Goal: Check status: Check status

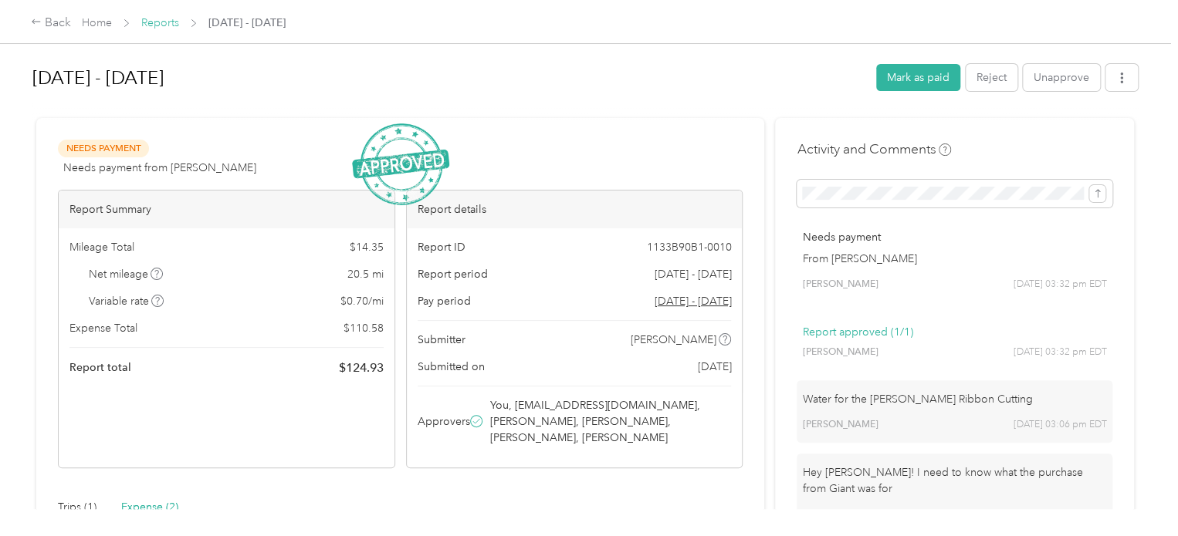
click at [155, 24] on link "Reports" at bounding box center [160, 22] width 38 height 13
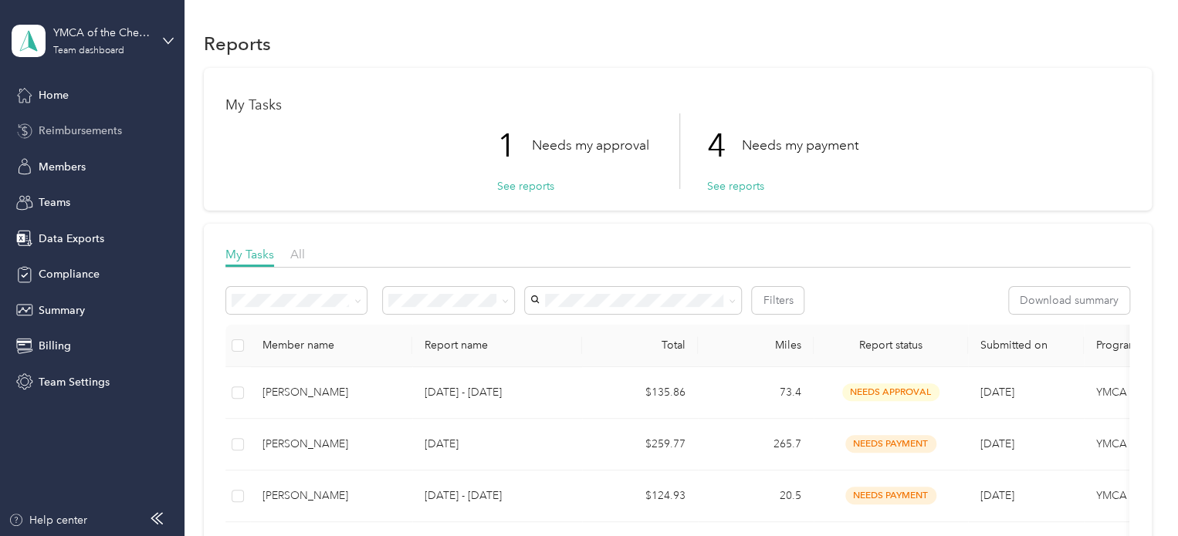
click at [84, 123] on span "Reimbursements" at bounding box center [80, 131] width 83 height 16
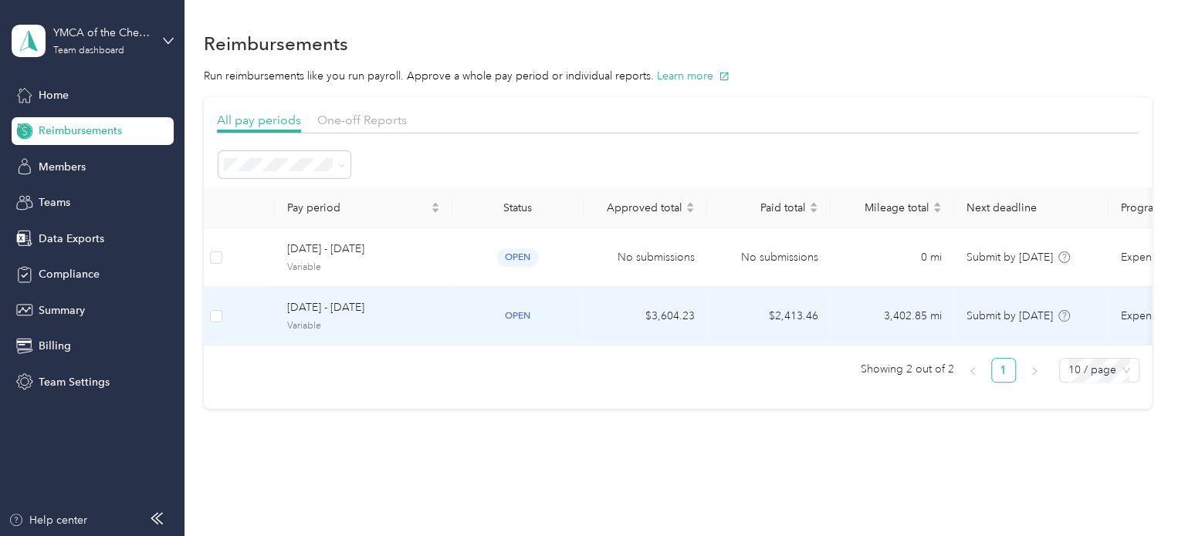
click at [558, 311] on div "open" at bounding box center [518, 316] width 106 height 18
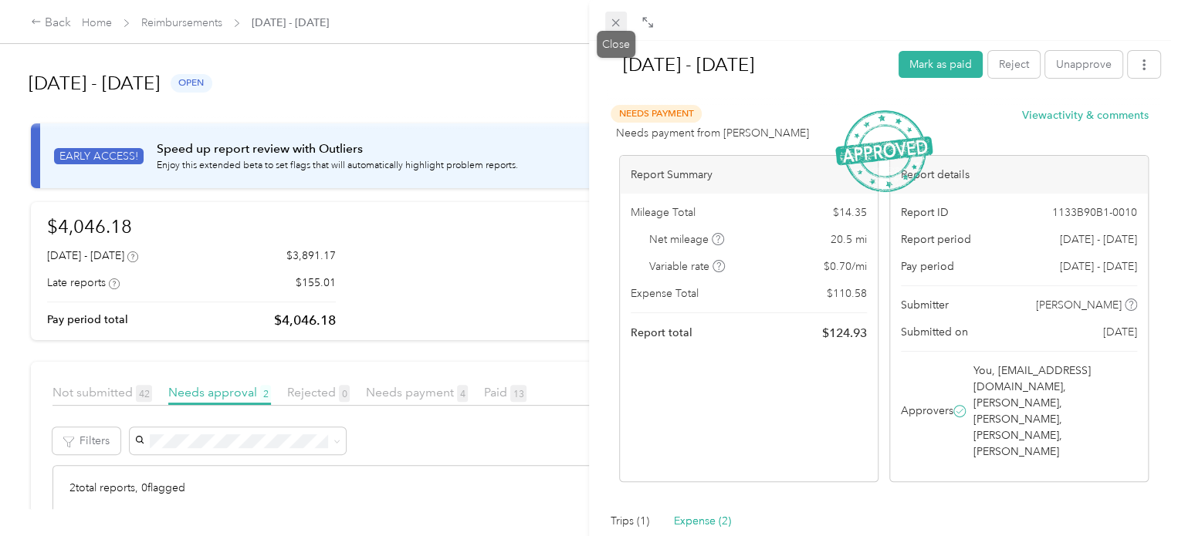
click at [608, 22] on span at bounding box center [616, 23] width 22 height 22
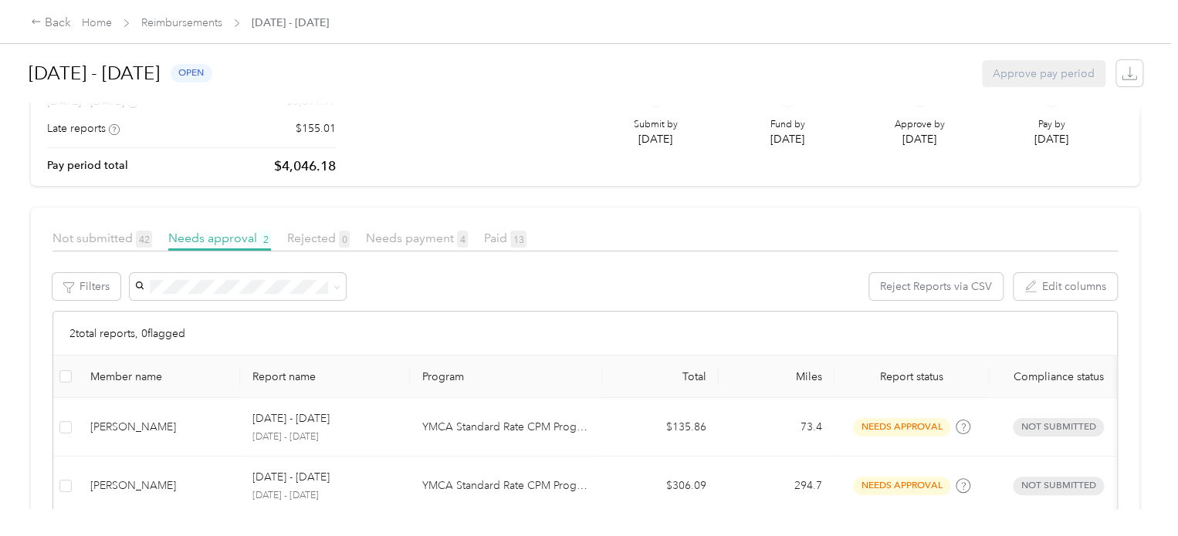
scroll to position [232, 0]
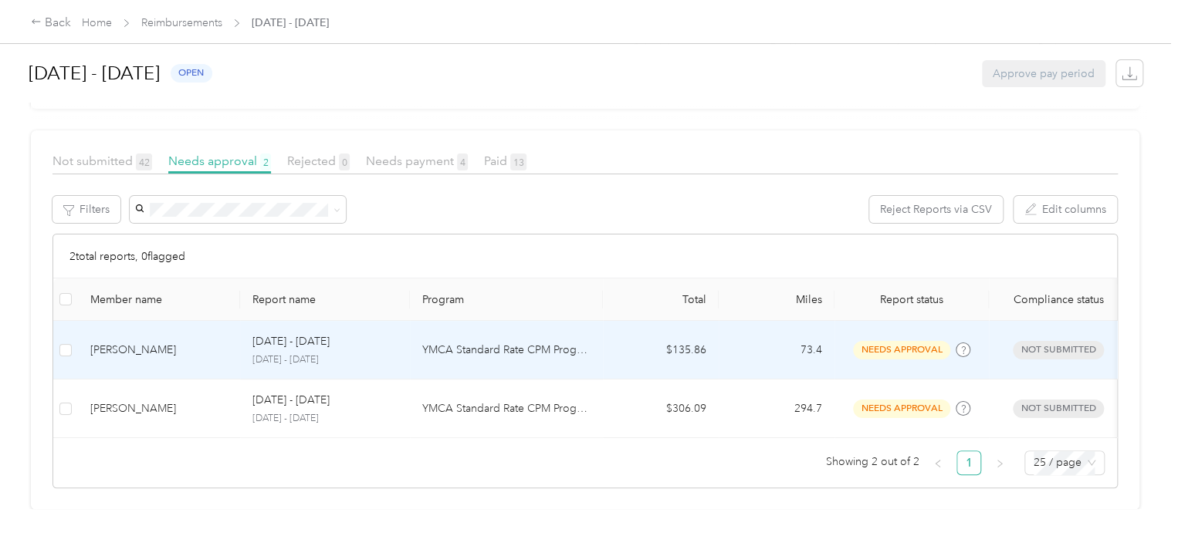
click at [500, 355] on p "YMCA Standard Rate CPM Program" at bounding box center [506, 350] width 168 height 17
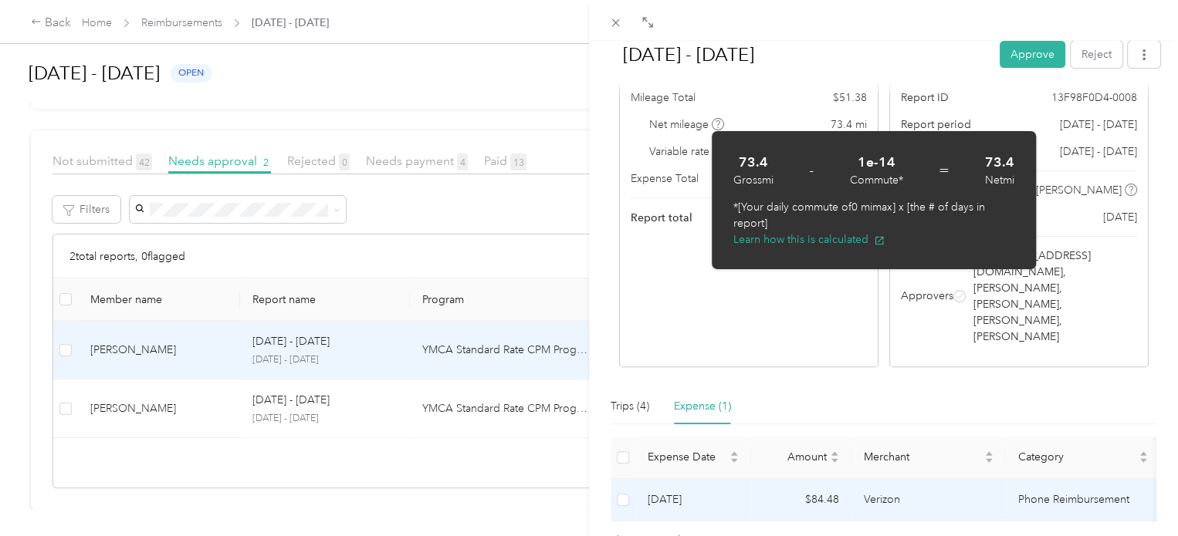
scroll to position [154, 0]
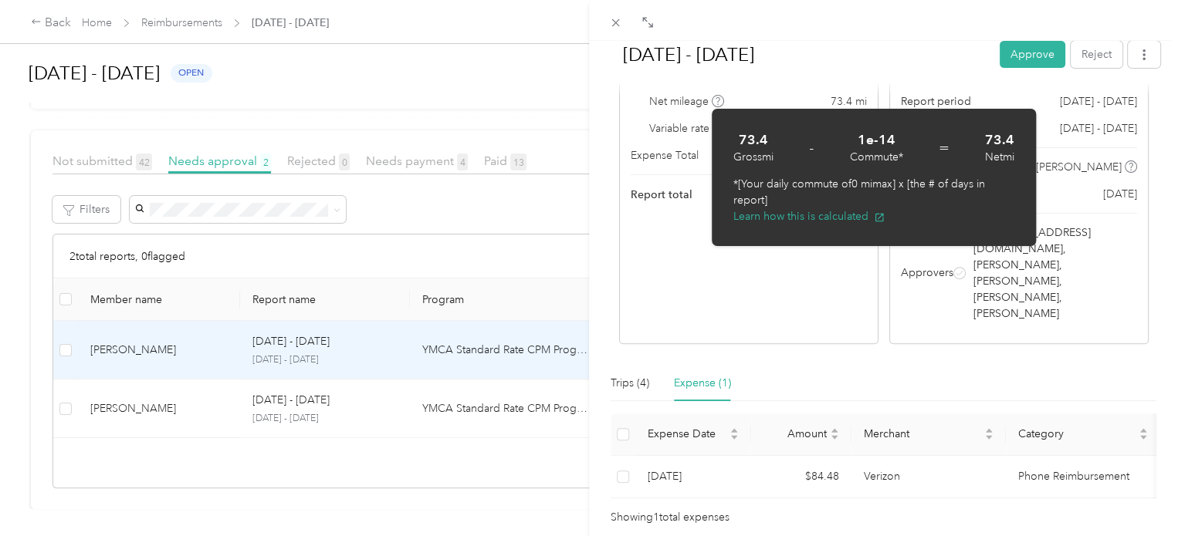
click at [787, 285] on div "Report Summary Mileage Total $ 51.38 Net mileage 73.4 mi Variable rate $ 0.70 /…" at bounding box center [748, 180] width 259 height 327
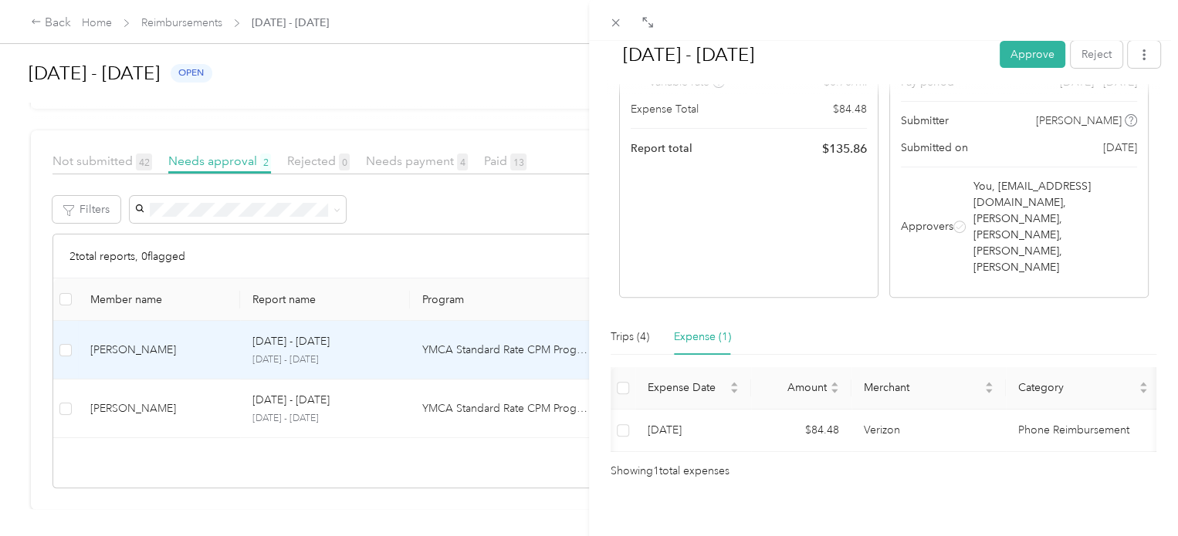
scroll to position [0, 232]
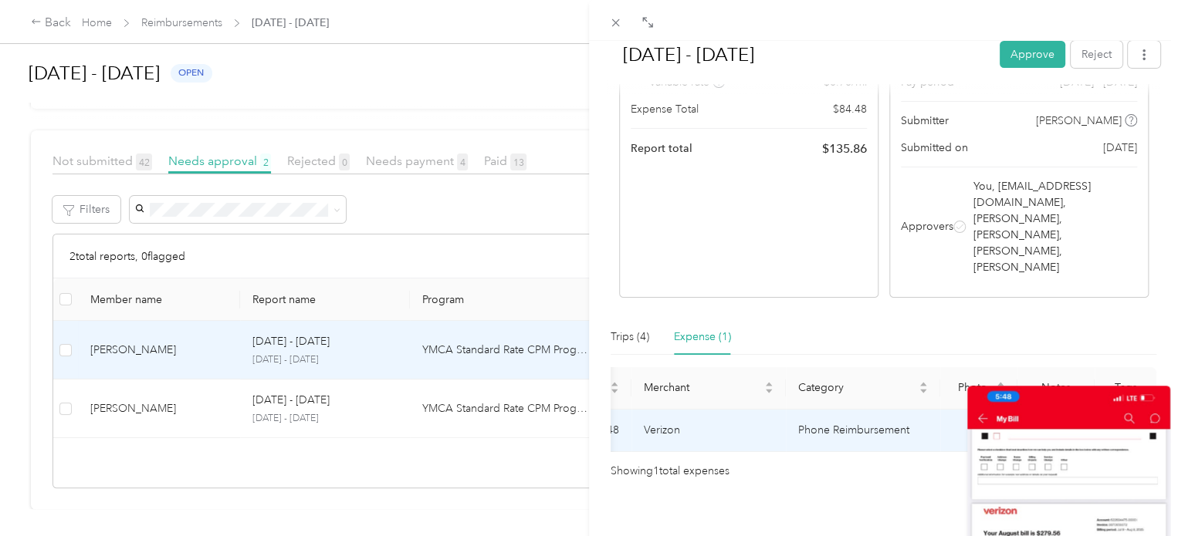
click at [972, 424] on icon at bounding box center [979, 431] width 14 height 14
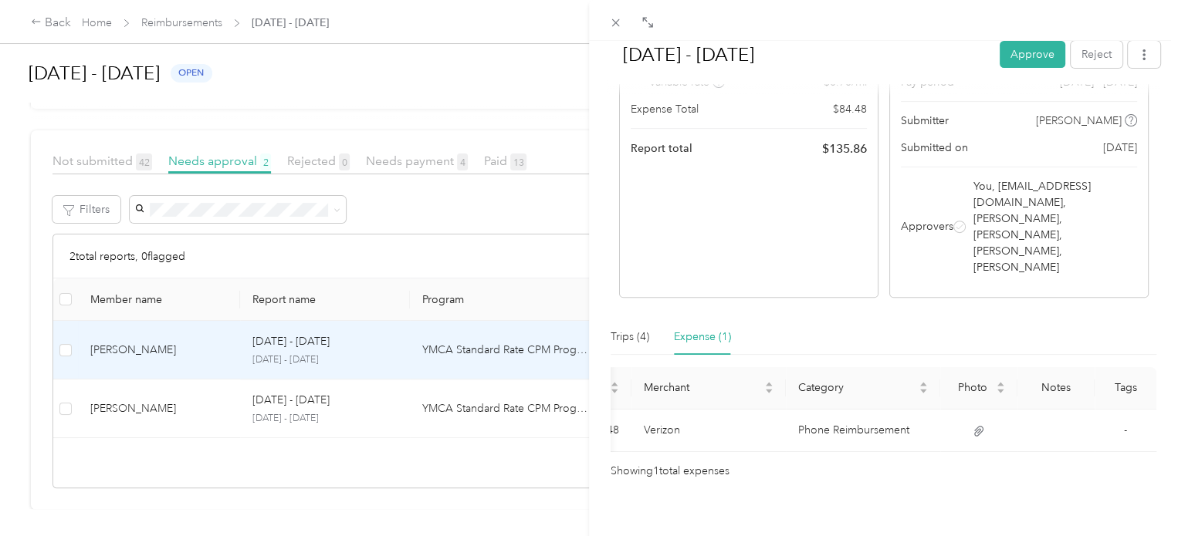
click at [1173, 27] on div at bounding box center [883, 20] width 589 height 41
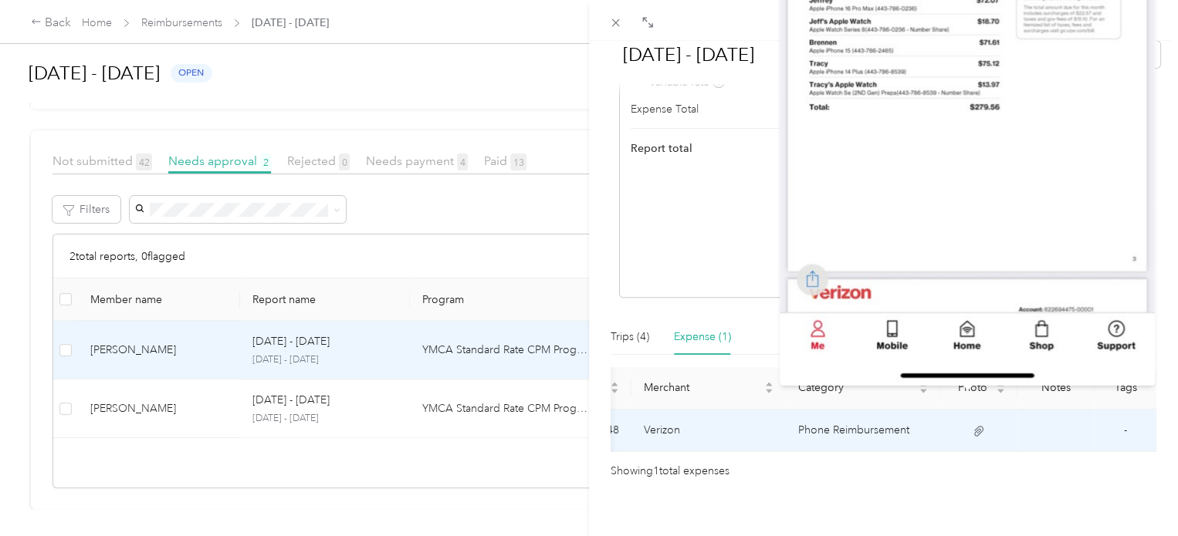
click at [972, 424] on icon at bounding box center [979, 431] width 14 height 14
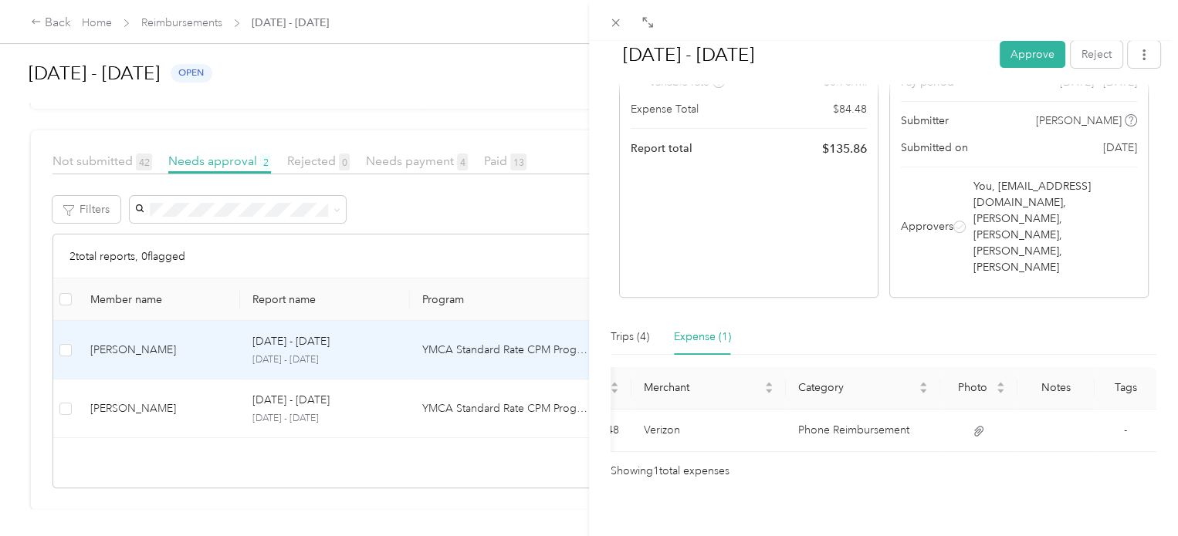
click at [921, 463] on div "Showing 1 total expenses" at bounding box center [883, 471] width 546 height 17
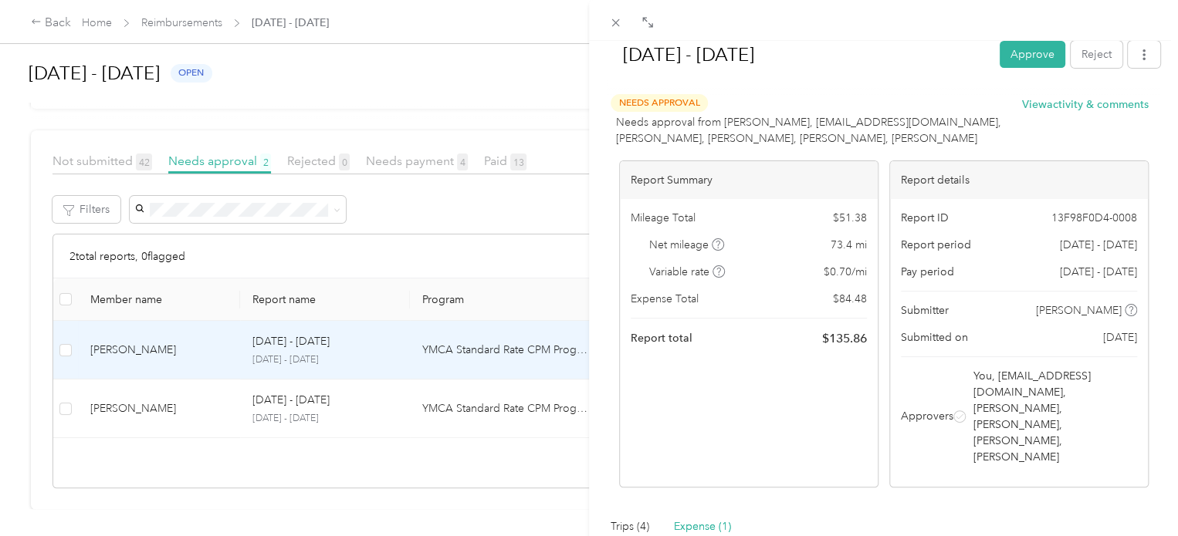
scroll to position [0, 0]
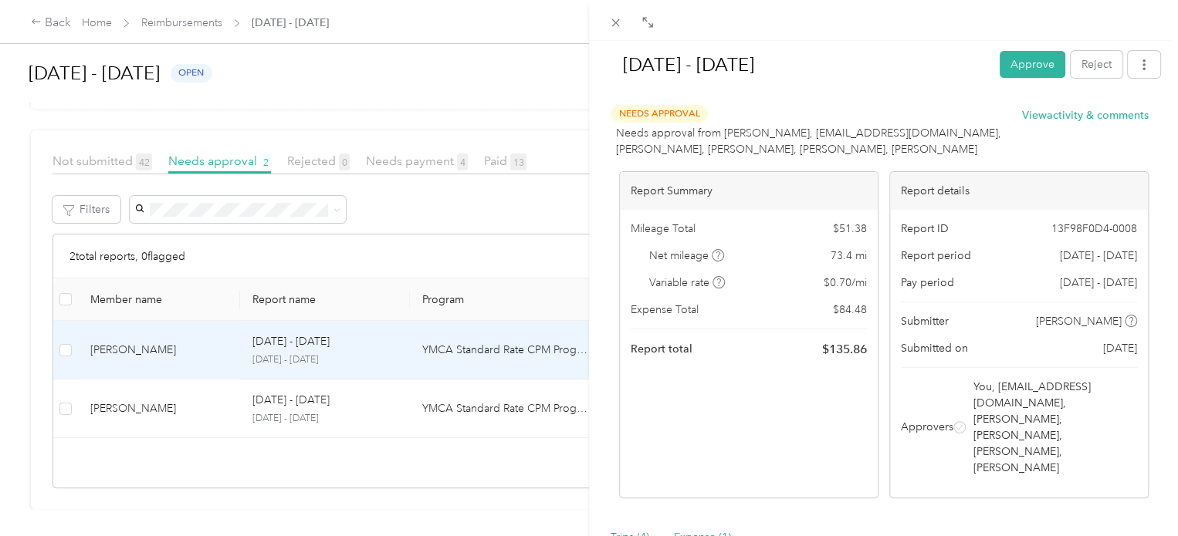
click at [639, 529] on div "Trips (4)" at bounding box center [629, 537] width 39 height 17
click at [637, 529] on div "Trips (4)" at bounding box center [629, 537] width 39 height 17
click at [643, 23] on icon at bounding box center [647, 22] width 12 height 12
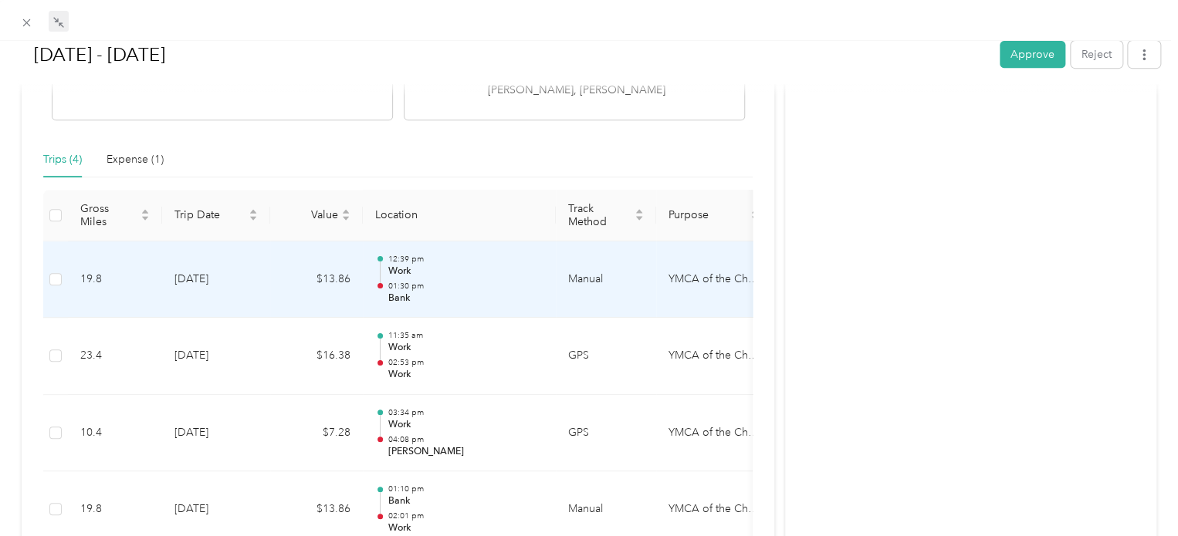
scroll to position [386, 0]
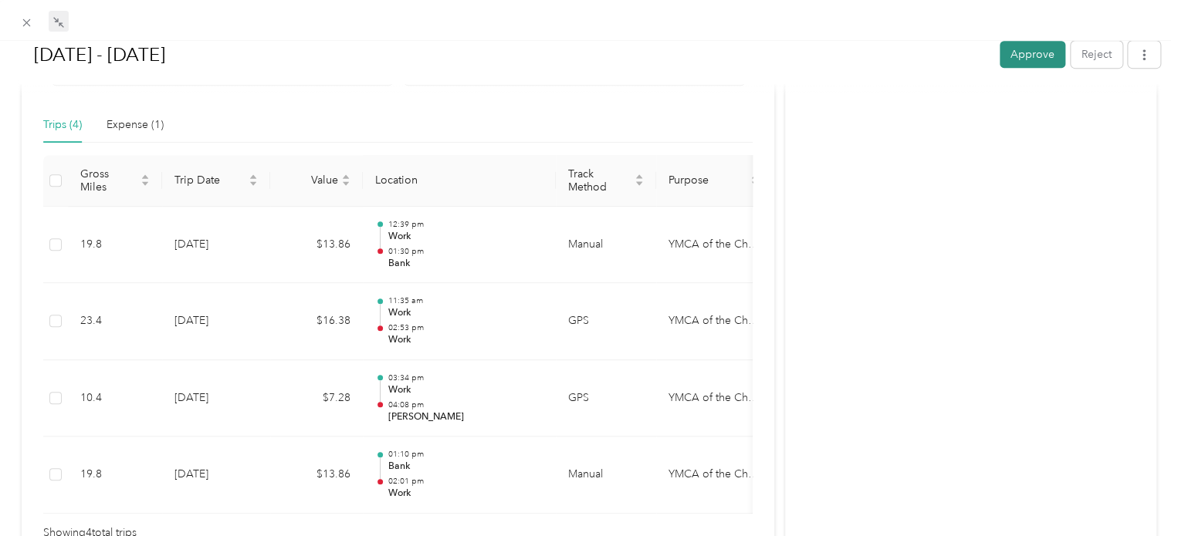
click at [1017, 63] on button "Approve" at bounding box center [1032, 54] width 66 height 27
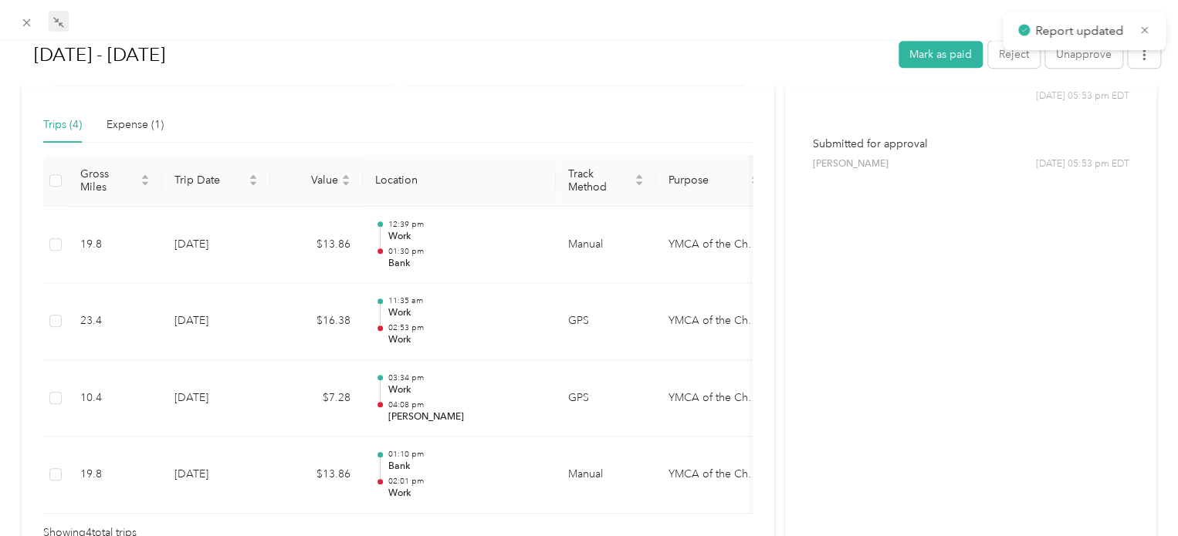
scroll to position [197, 0]
click at [20, 19] on icon at bounding box center [26, 22] width 13 height 13
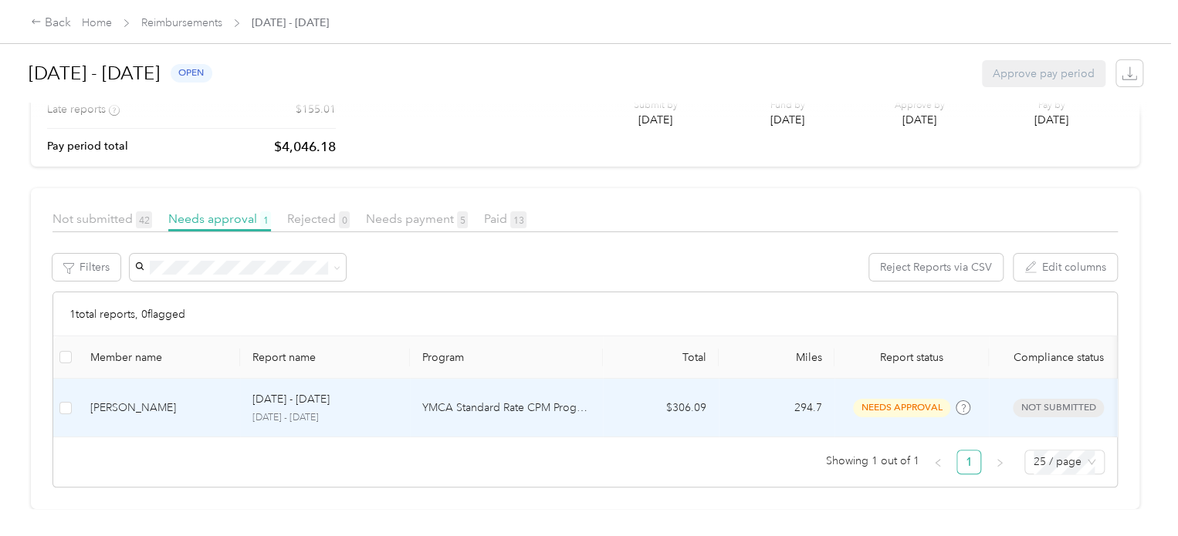
click at [434, 400] on p "YMCA Standard Rate CPM Program" at bounding box center [506, 408] width 168 height 17
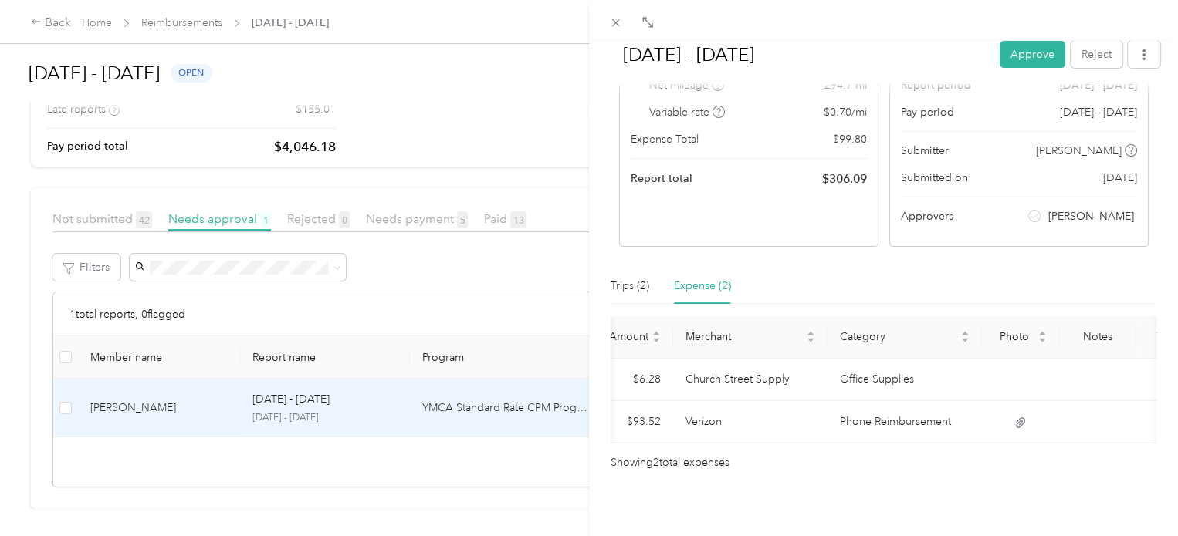
scroll to position [0, 185]
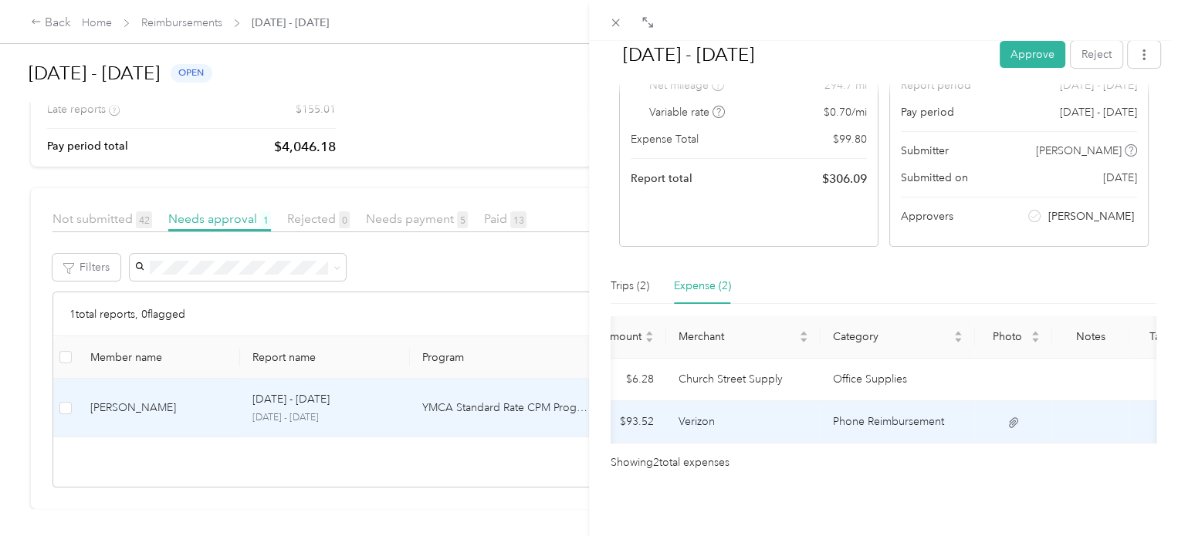
click at [1012, 424] on icon at bounding box center [1013, 423] width 14 height 14
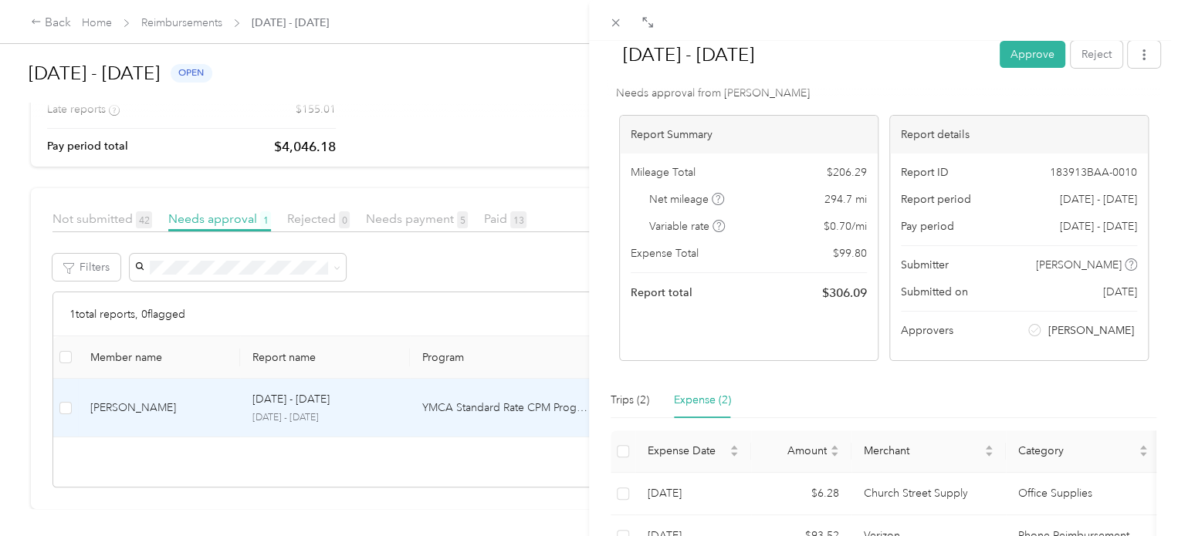
scroll to position [0, 0]
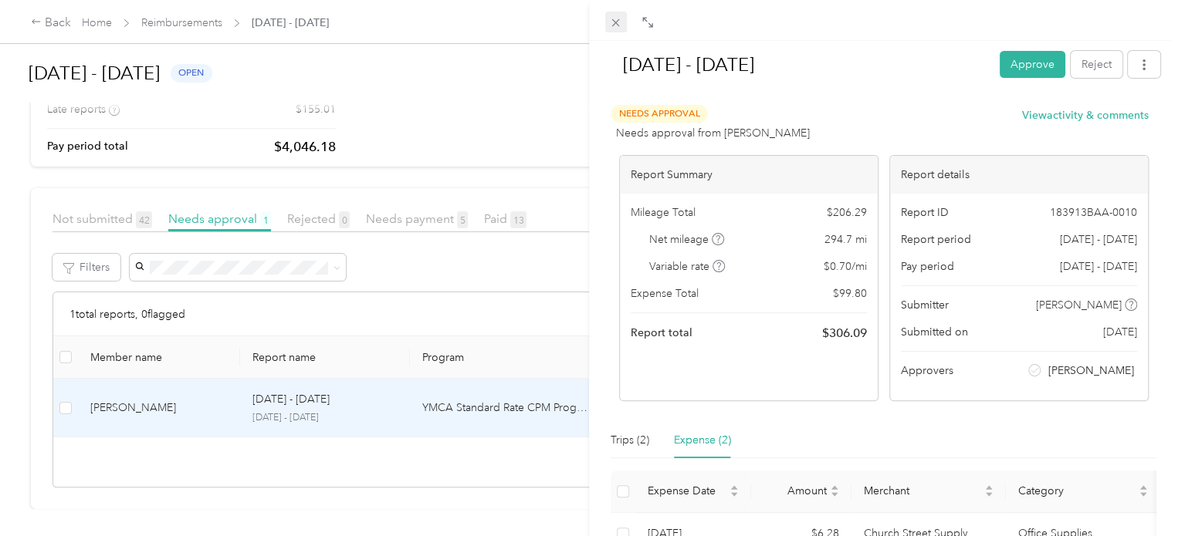
click at [617, 23] on icon at bounding box center [615, 22] width 13 height 13
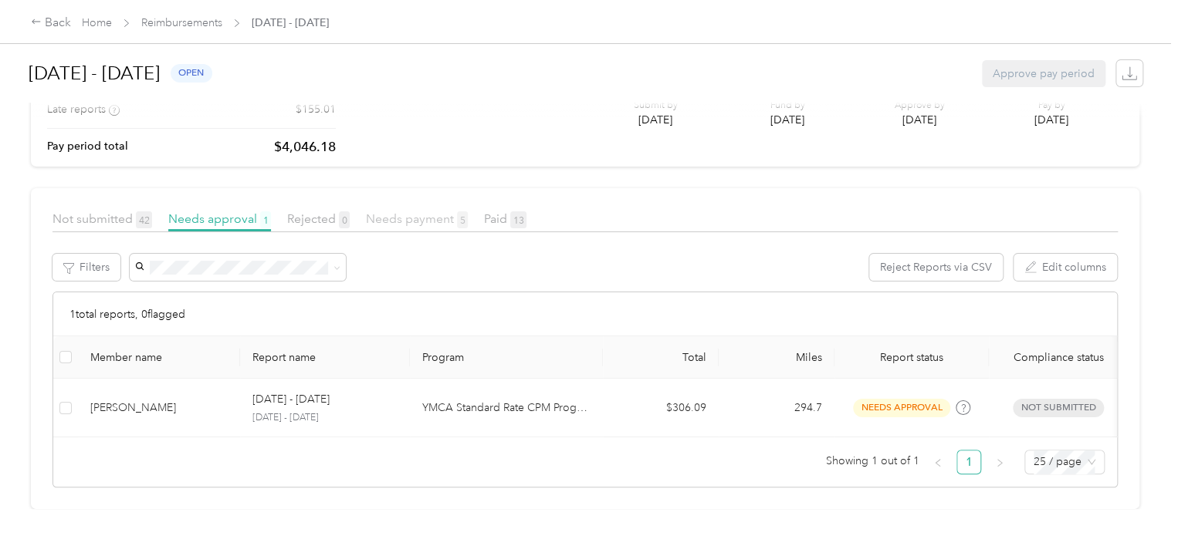
click at [395, 211] on span "Needs payment 5" at bounding box center [417, 218] width 102 height 15
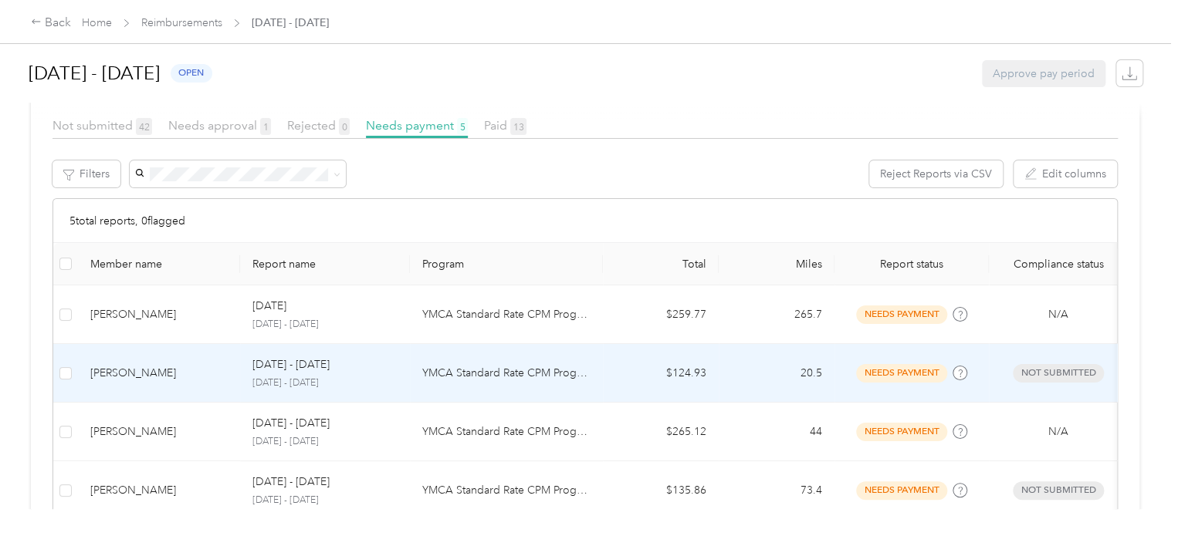
scroll to position [154, 0]
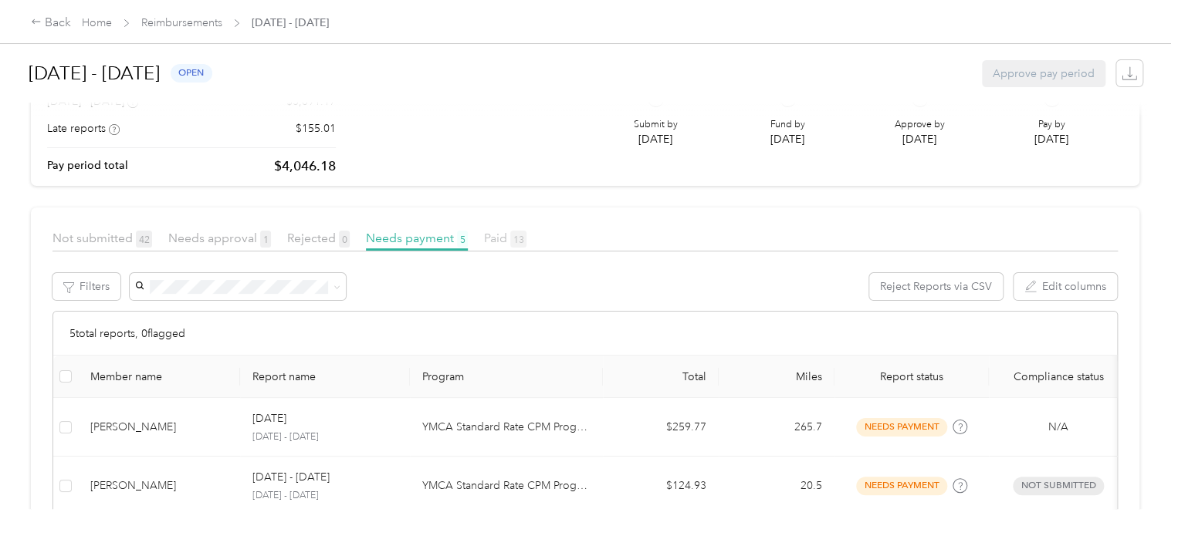
click at [503, 236] on span "Paid 13" at bounding box center [505, 238] width 42 height 15
